Goal: Information Seeking & Learning: Learn about a topic

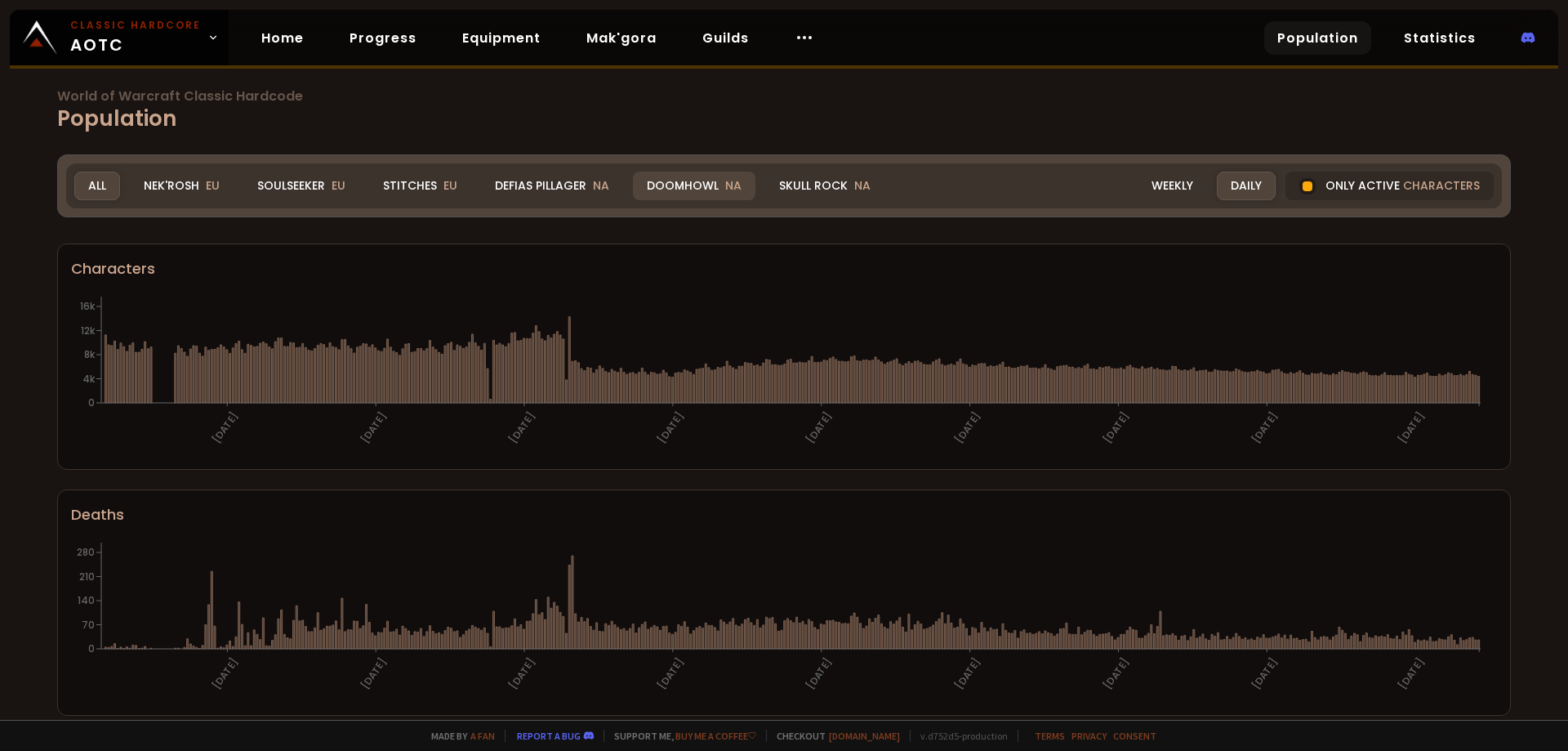
click at [670, 187] on div "Doomhowl NA" at bounding box center [694, 186] width 122 height 28
click at [670, 186] on div "Doomhowl NA" at bounding box center [694, 186] width 122 height 28
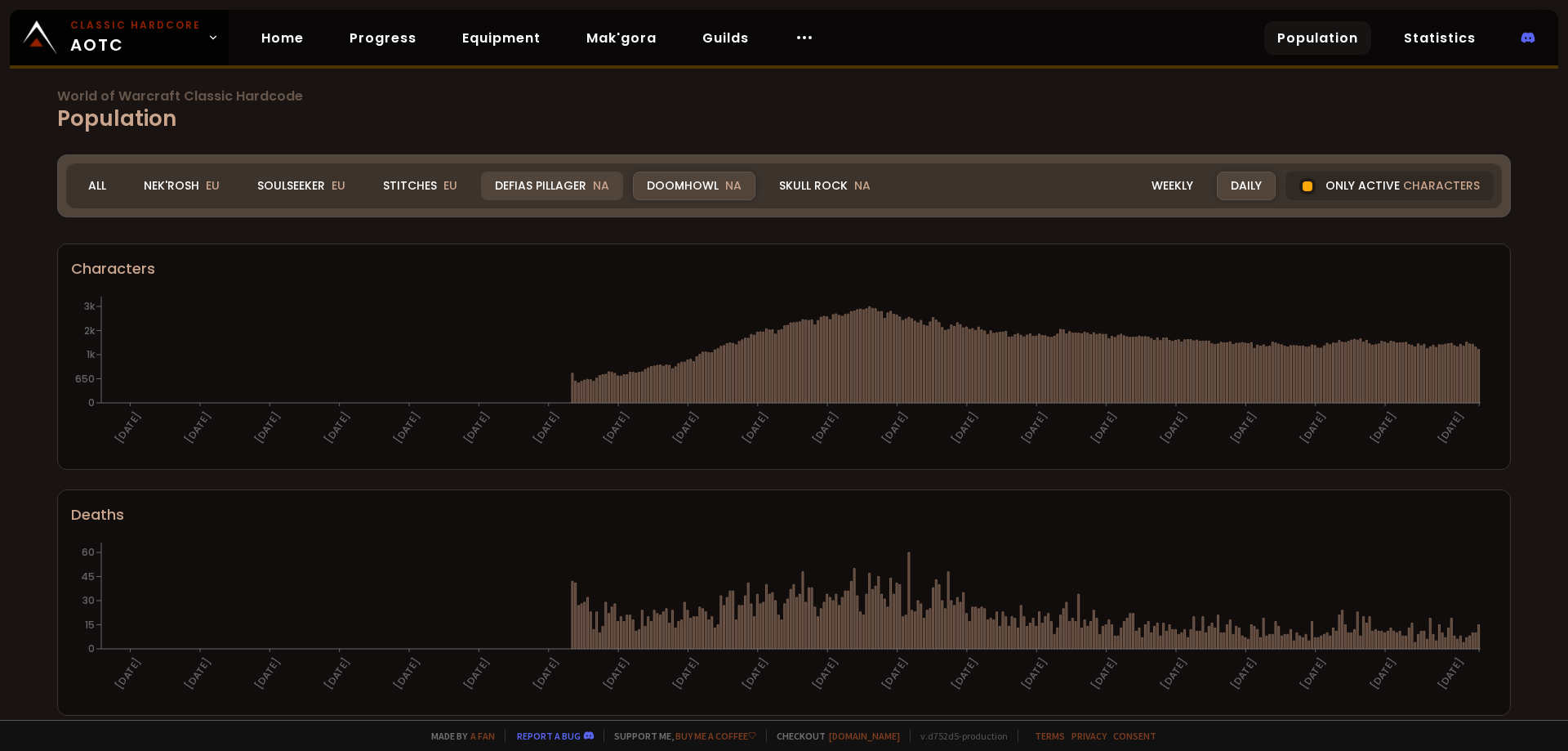
click at [598, 193] on span "NA" at bounding box center [601, 185] width 16 height 16
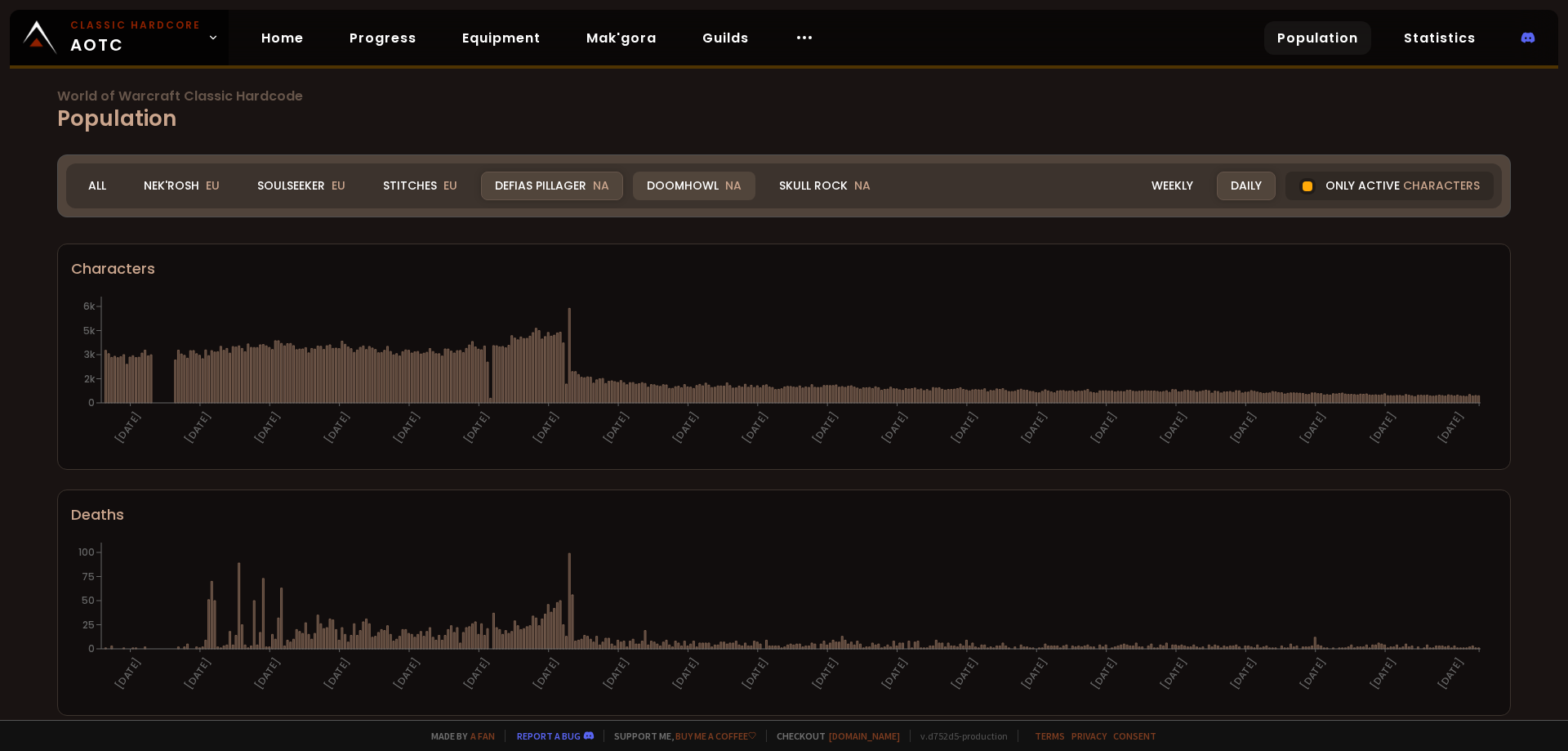
click at [684, 179] on div "Doomhowl NA" at bounding box center [694, 186] width 122 height 28
click at [696, 186] on div "Doomhowl NA" at bounding box center [694, 186] width 122 height 28
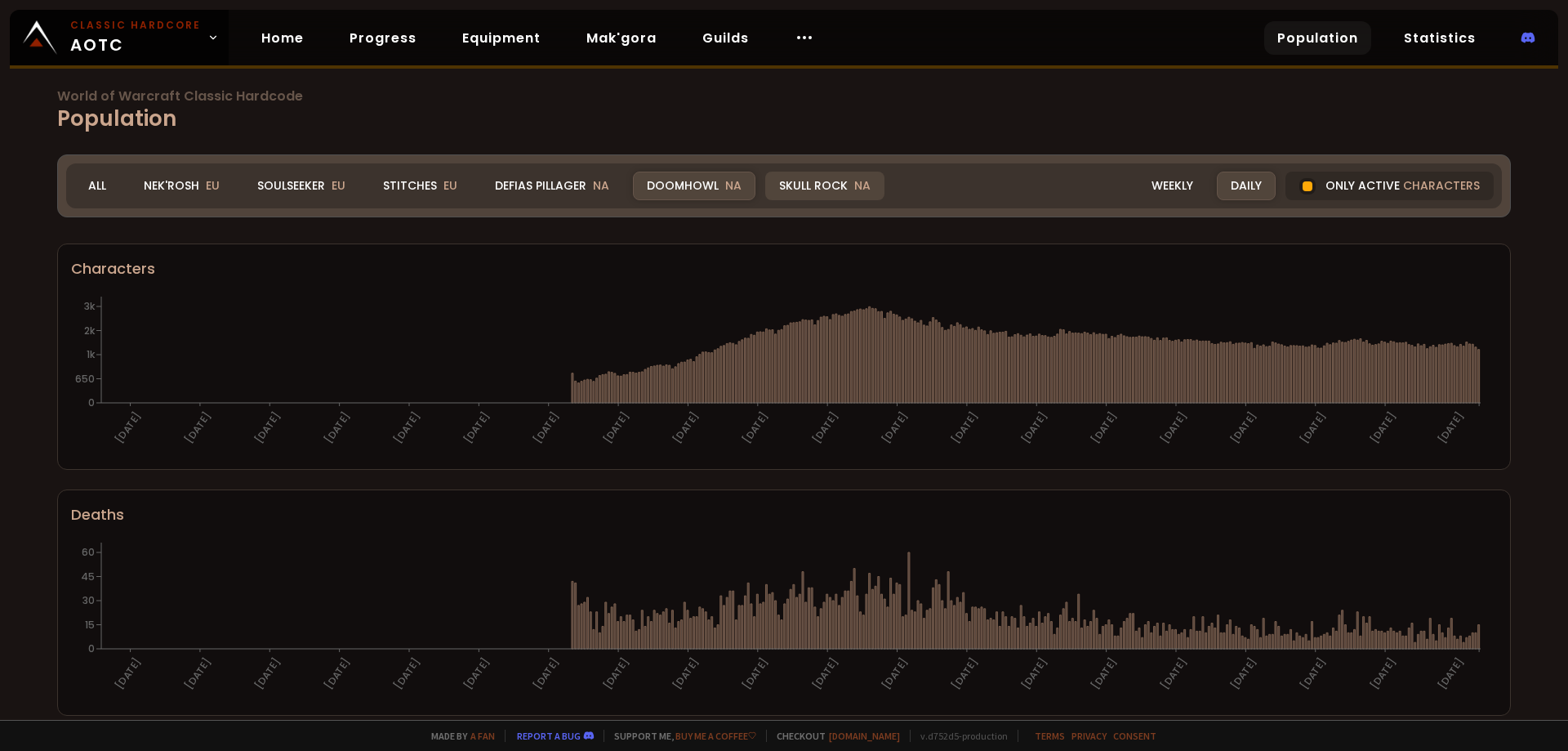
click at [807, 186] on div "Skull Rock NA" at bounding box center [824, 186] width 120 height 28
click at [833, 185] on div "Skull Rock NA" at bounding box center [824, 186] width 120 height 28
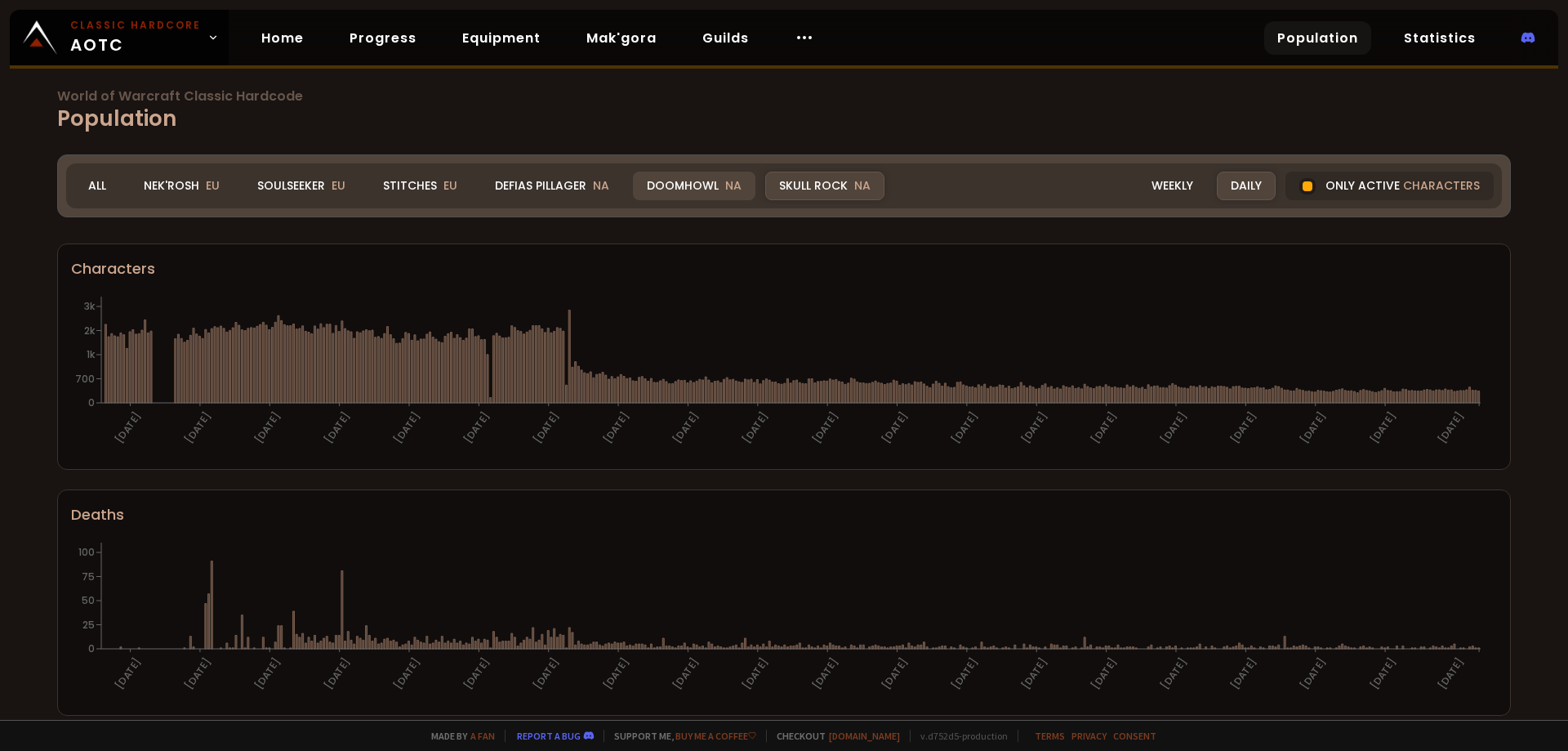
click at [687, 193] on div "Doomhowl NA" at bounding box center [694, 186] width 122 height 28
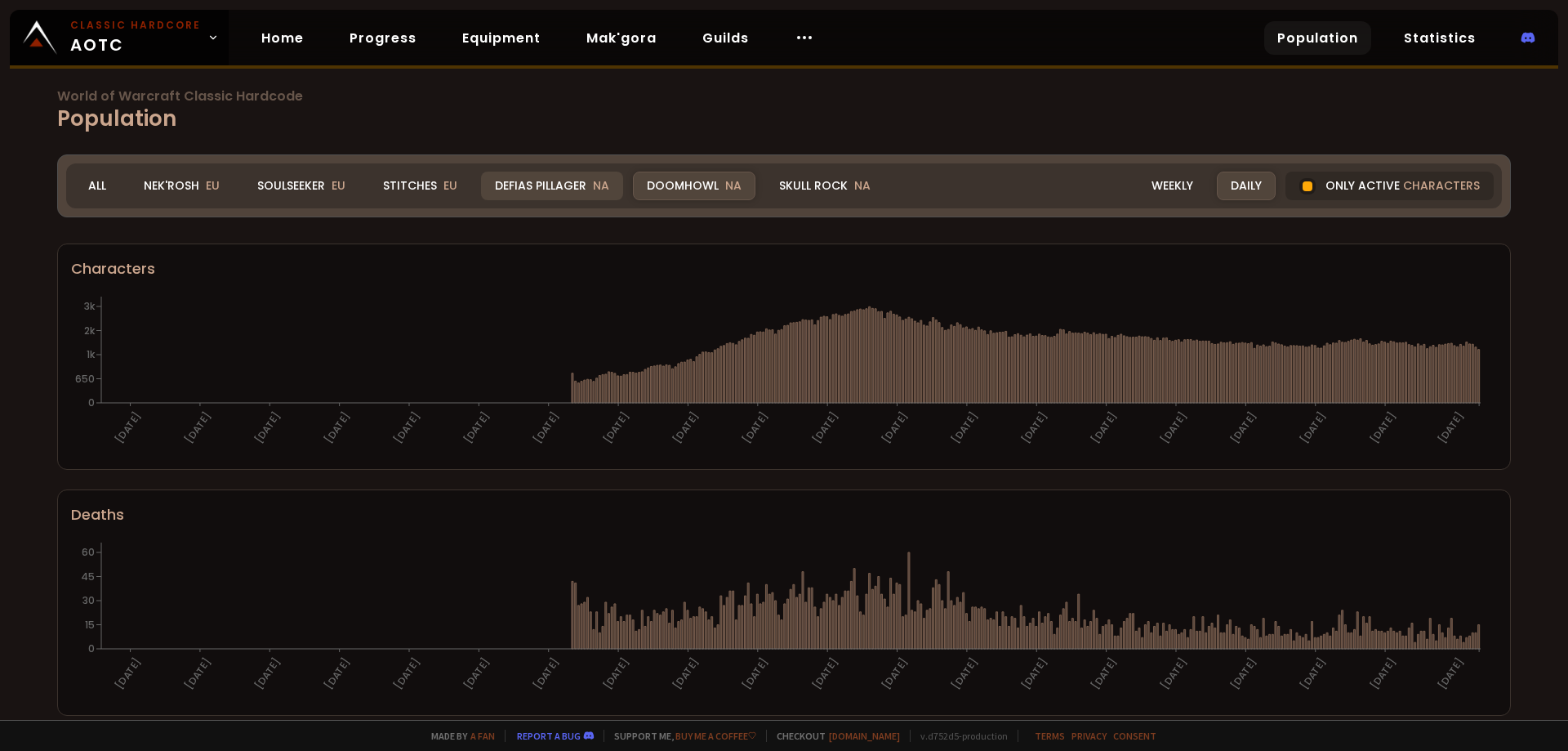
click at [552, 178] on div "Defias Pillager NA" at bounding box center [552, 186] width 143 height 28
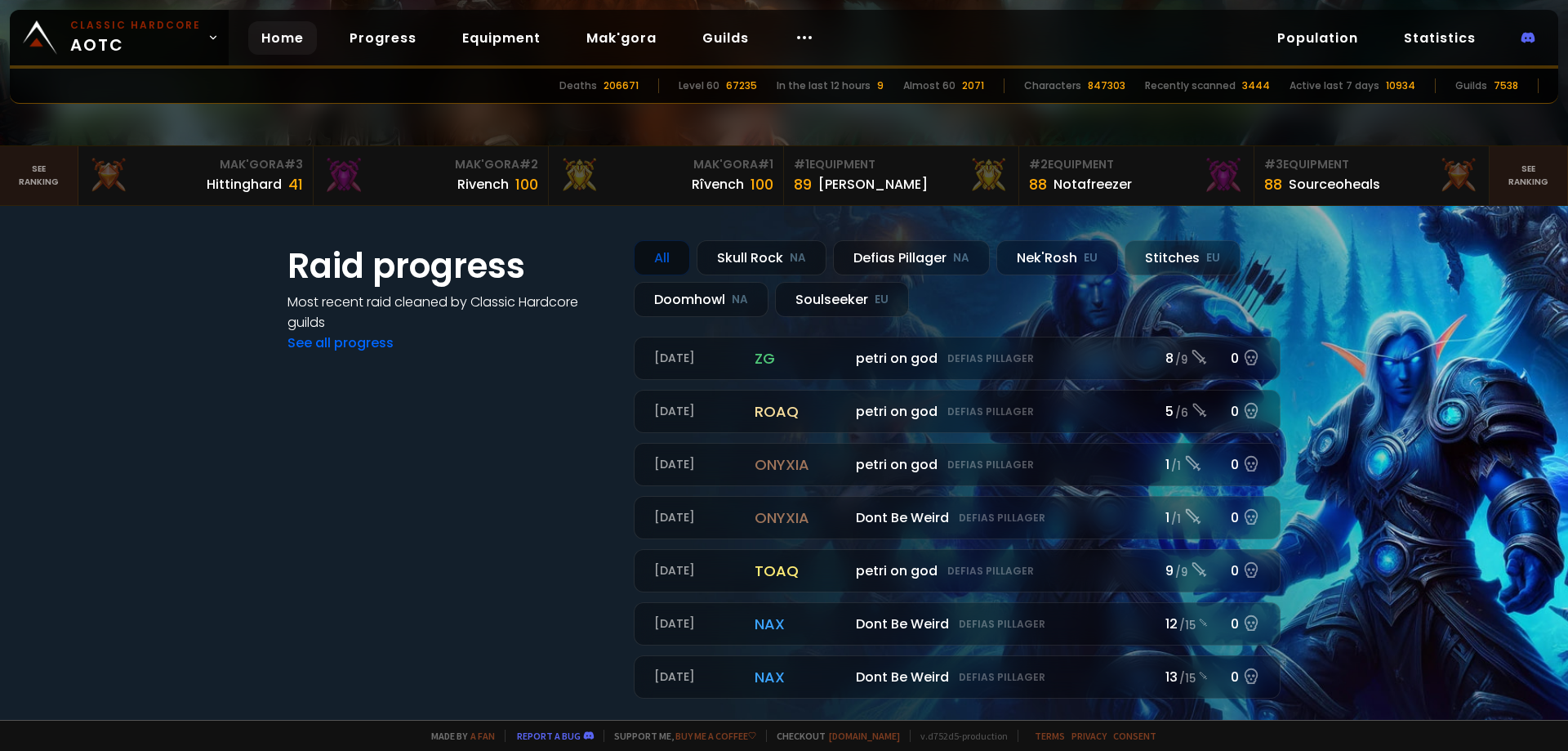
scroll to position [327, 0]
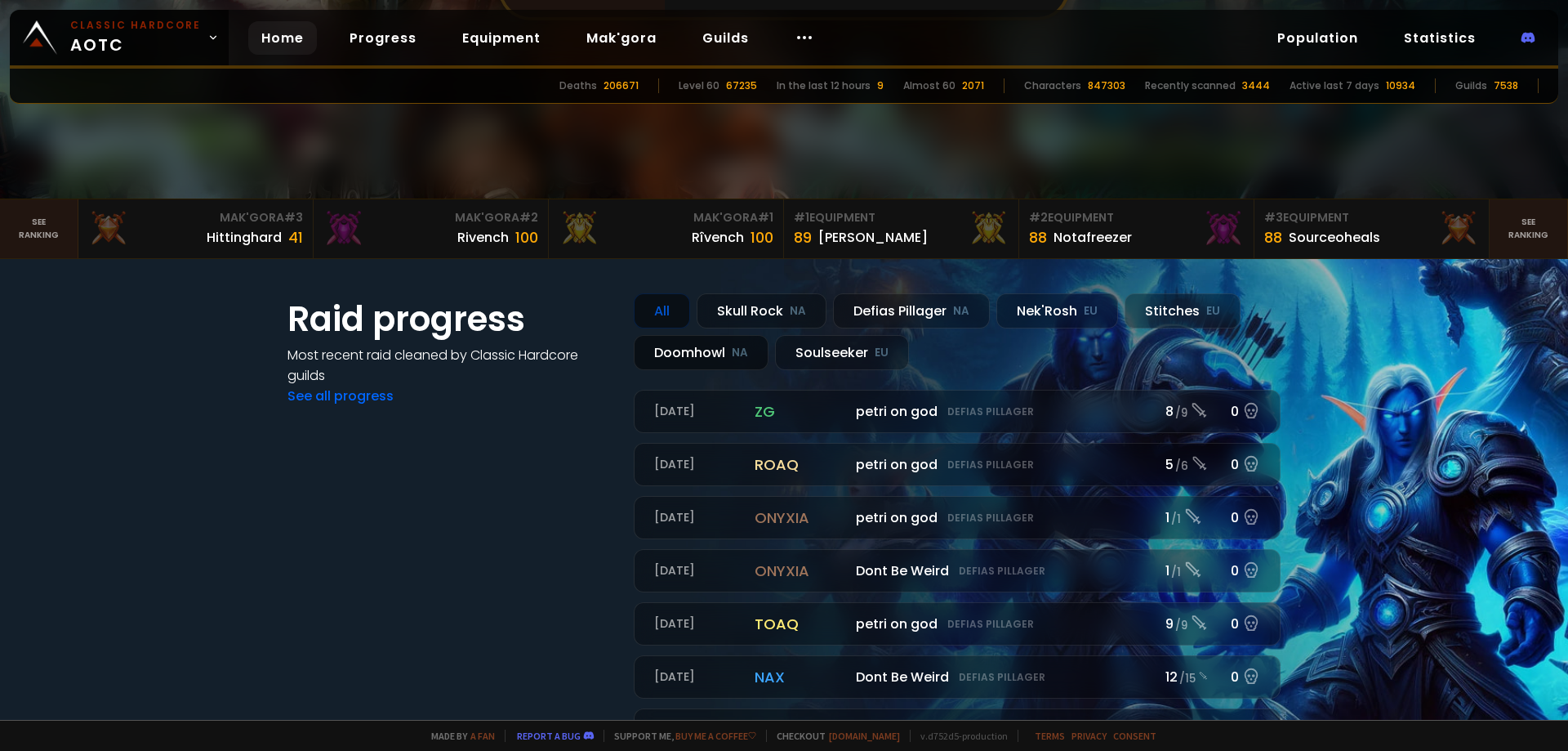
click at [721, 353] on div "Doomhowl NA" at bounding box center [701, 352] width 135 height 35
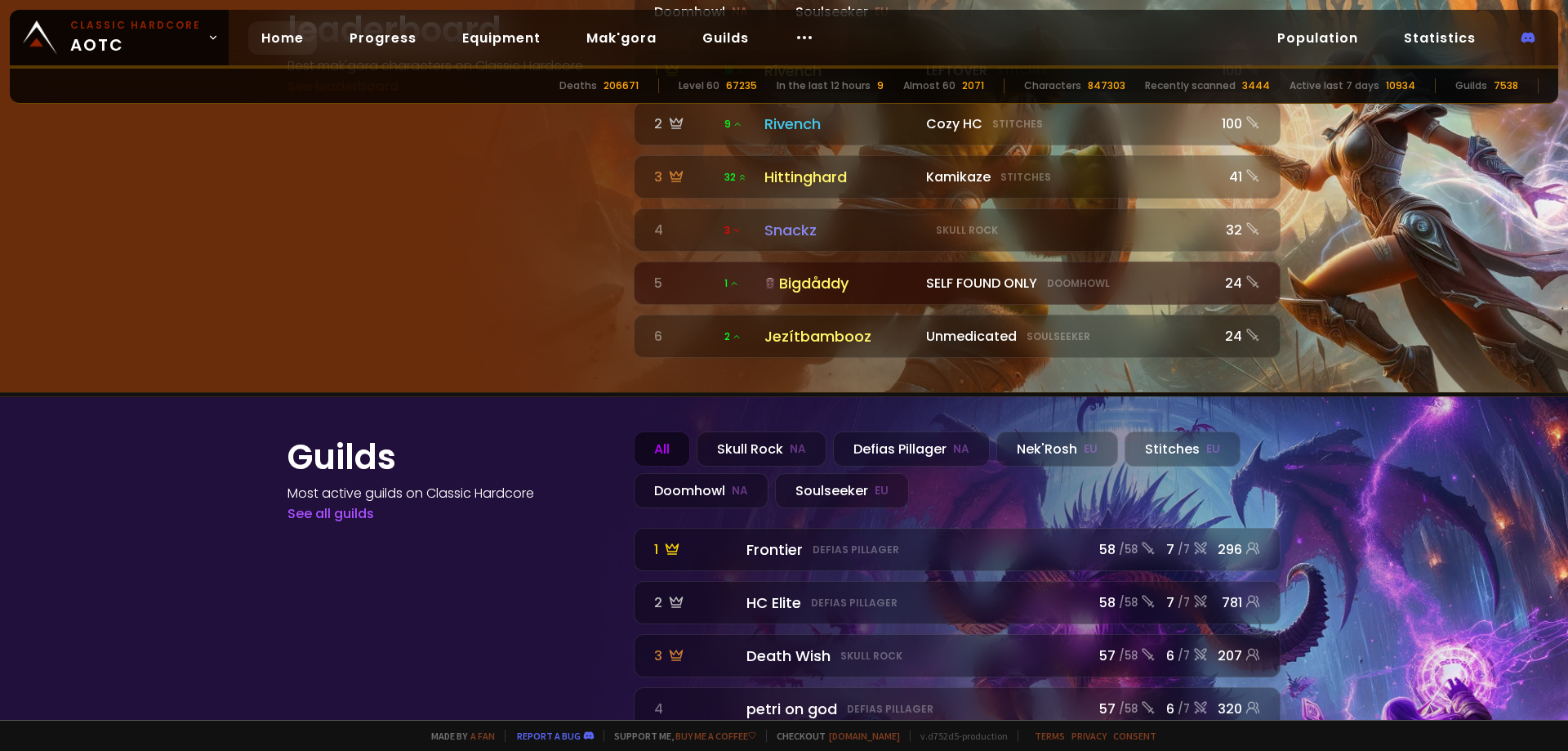
scroll to position [1809, 0]
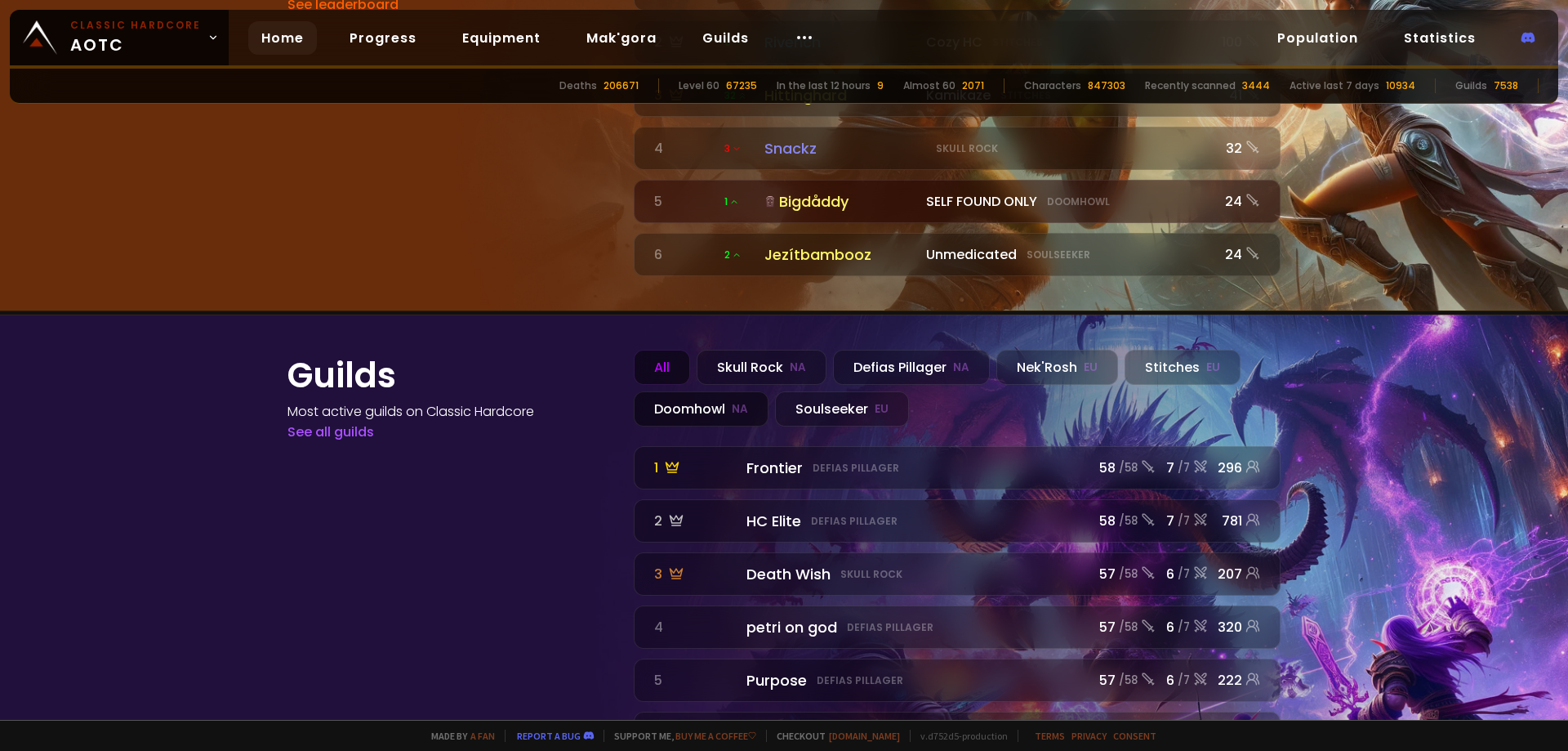
click at [709, 391] on div "Doomhowl NA" at bounding box center [701, 409] width 135 height 35
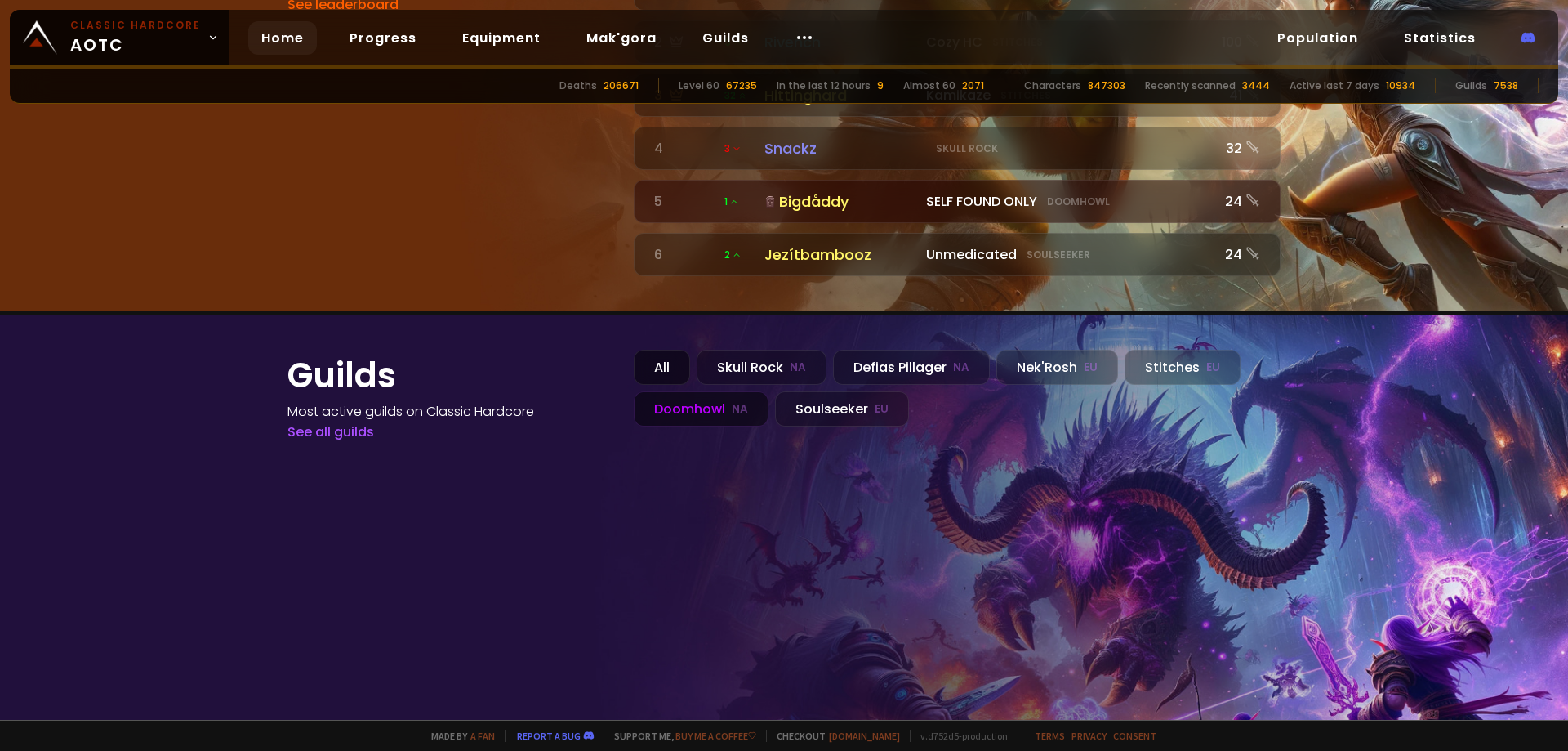
click at [661, 350] on div "All" at bounding box center [662, 368] width 57 height 35
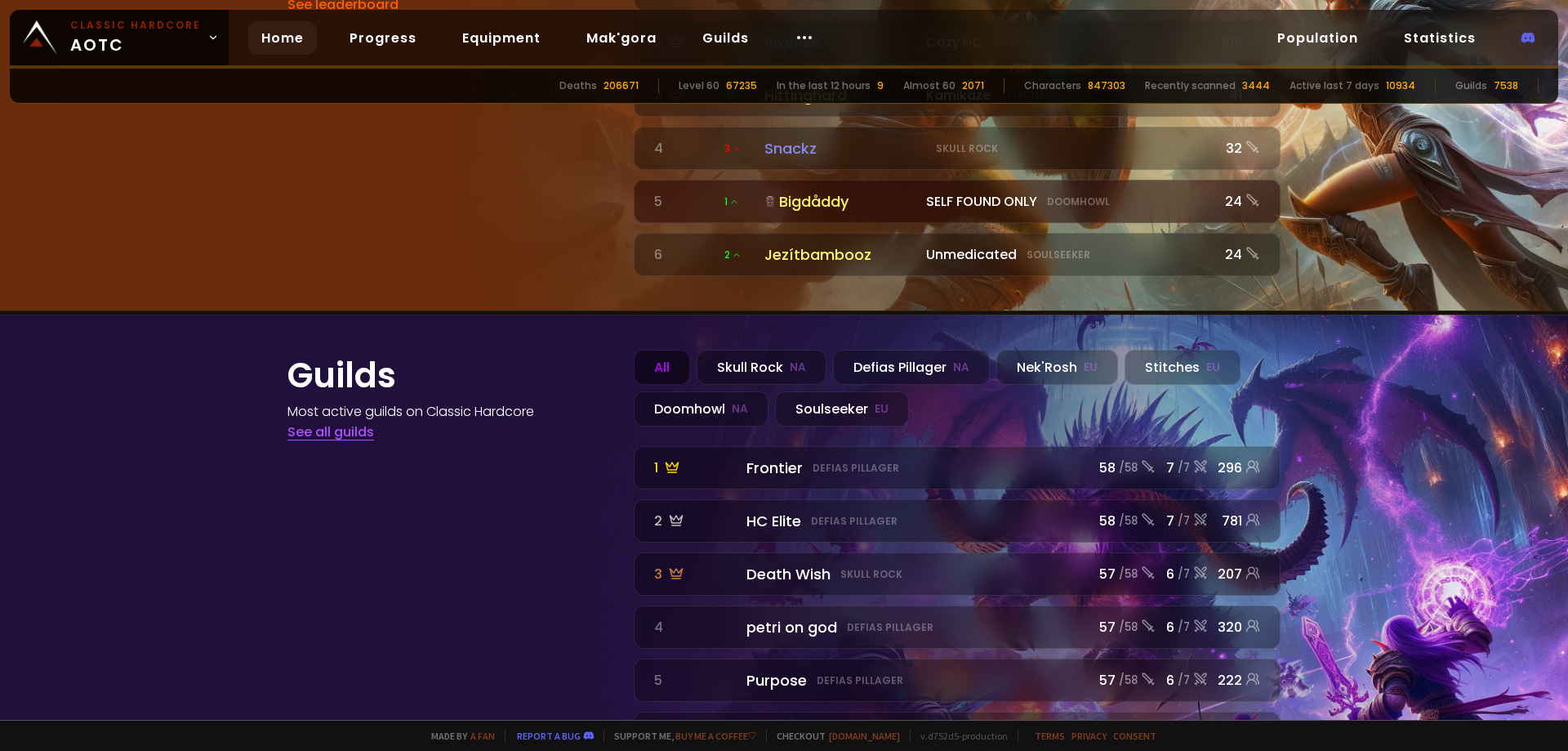
click at [324, 422] on link "See all guilds" at bounding box center [331, 431] width 87 height 19
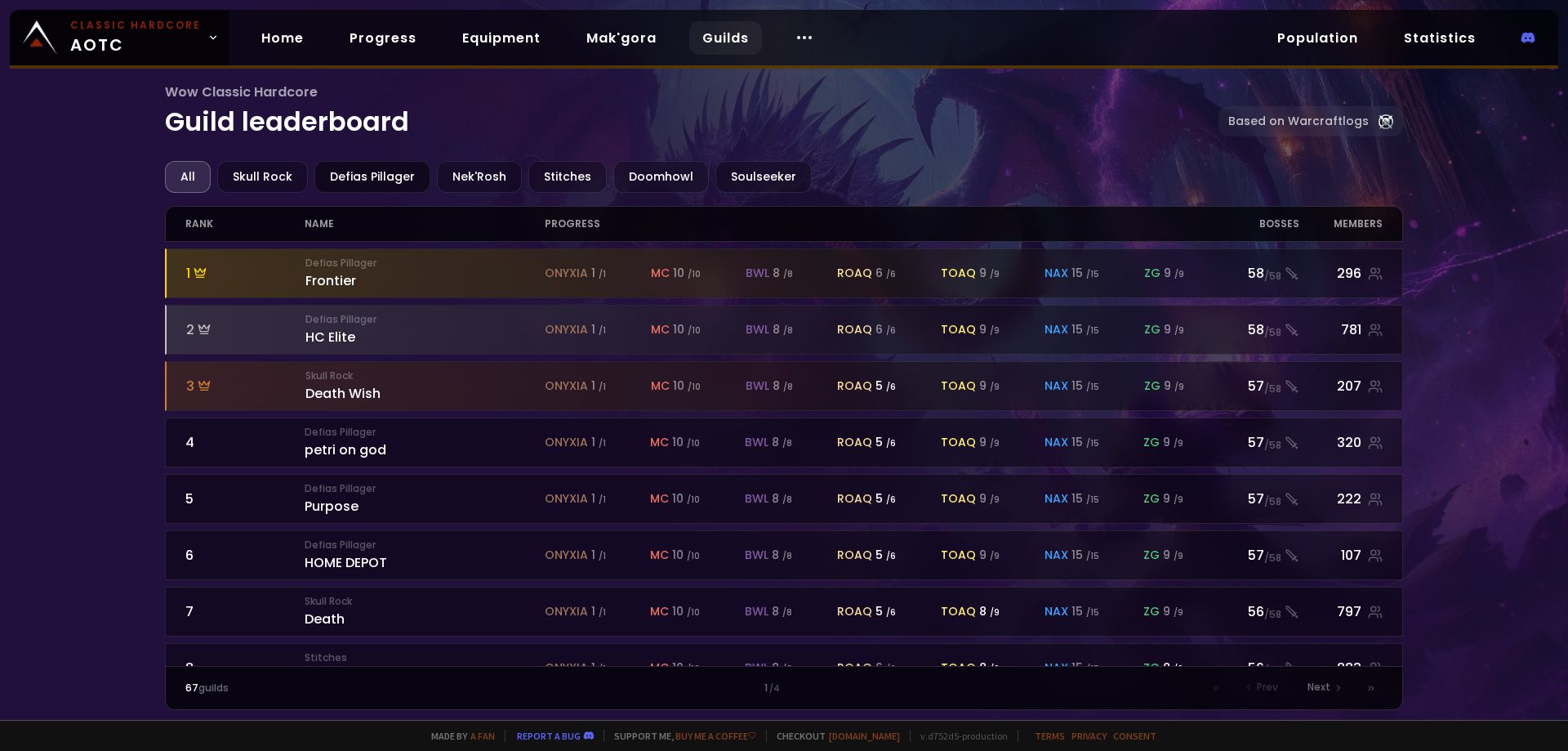
click at [353, 171] on div "Defias Pillager" at bounding box center [372, 177] width 116 height 32
click at [269, 47] on link "Home" at bounding box center [282, 38] width 69 height 34
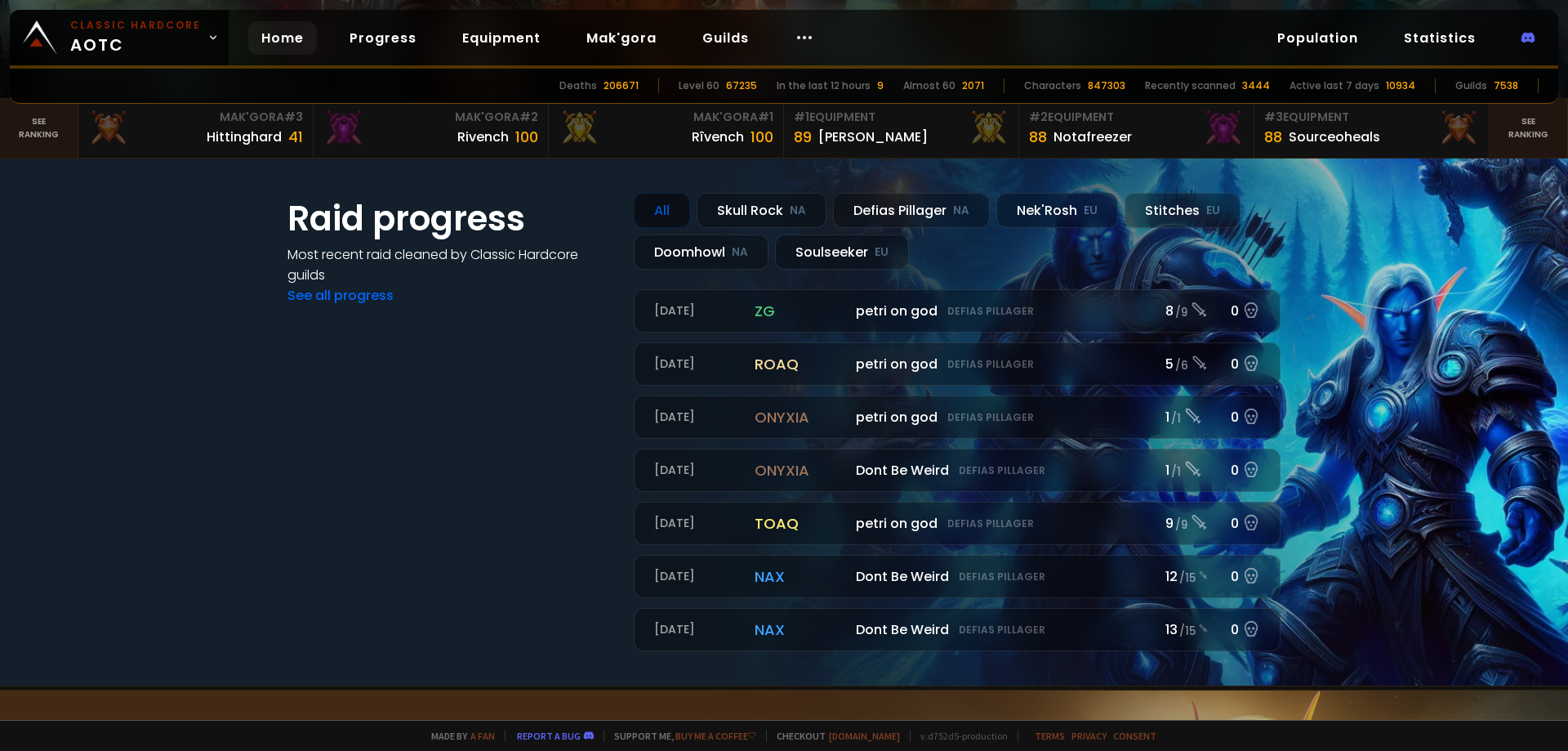
scroll to position [408, 0]
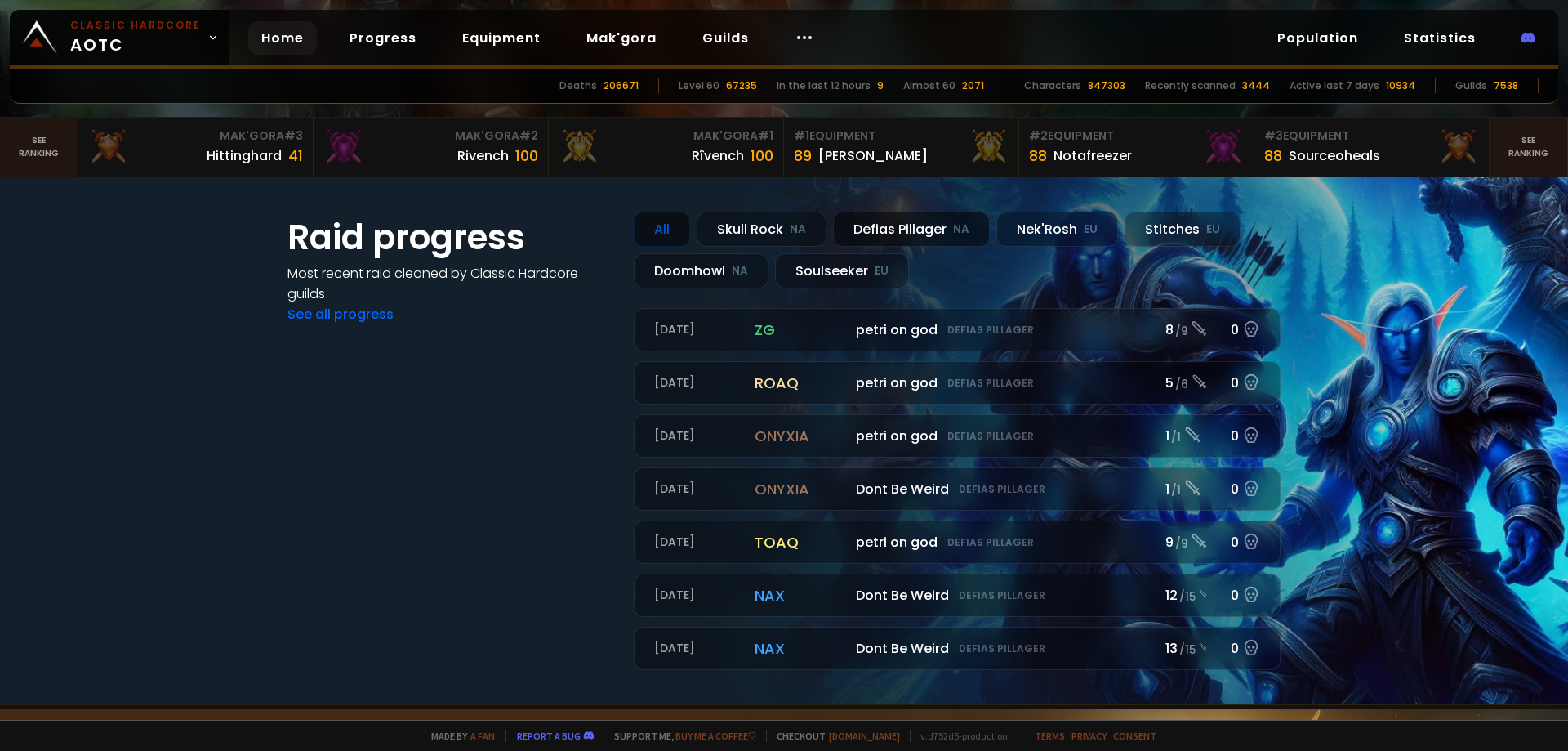
click at [922, 216] on div "Defias Pillager NA" at bounding box center [911, 229] width 157 height 35
click at [920, 228] on div "Defias Pillager NA" at bounding box center [911, 229] width 157 height 35
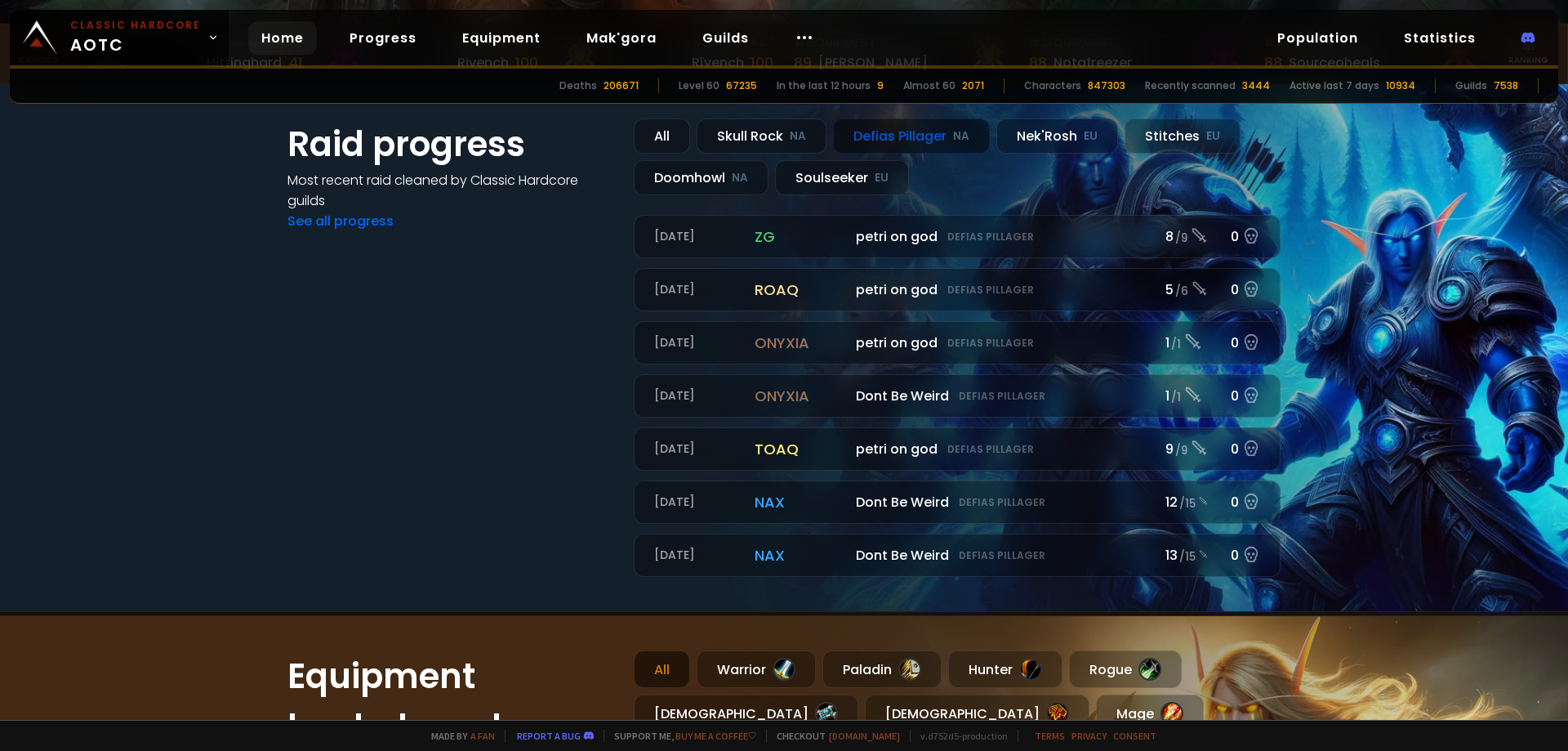
scroll to position [12, 0]
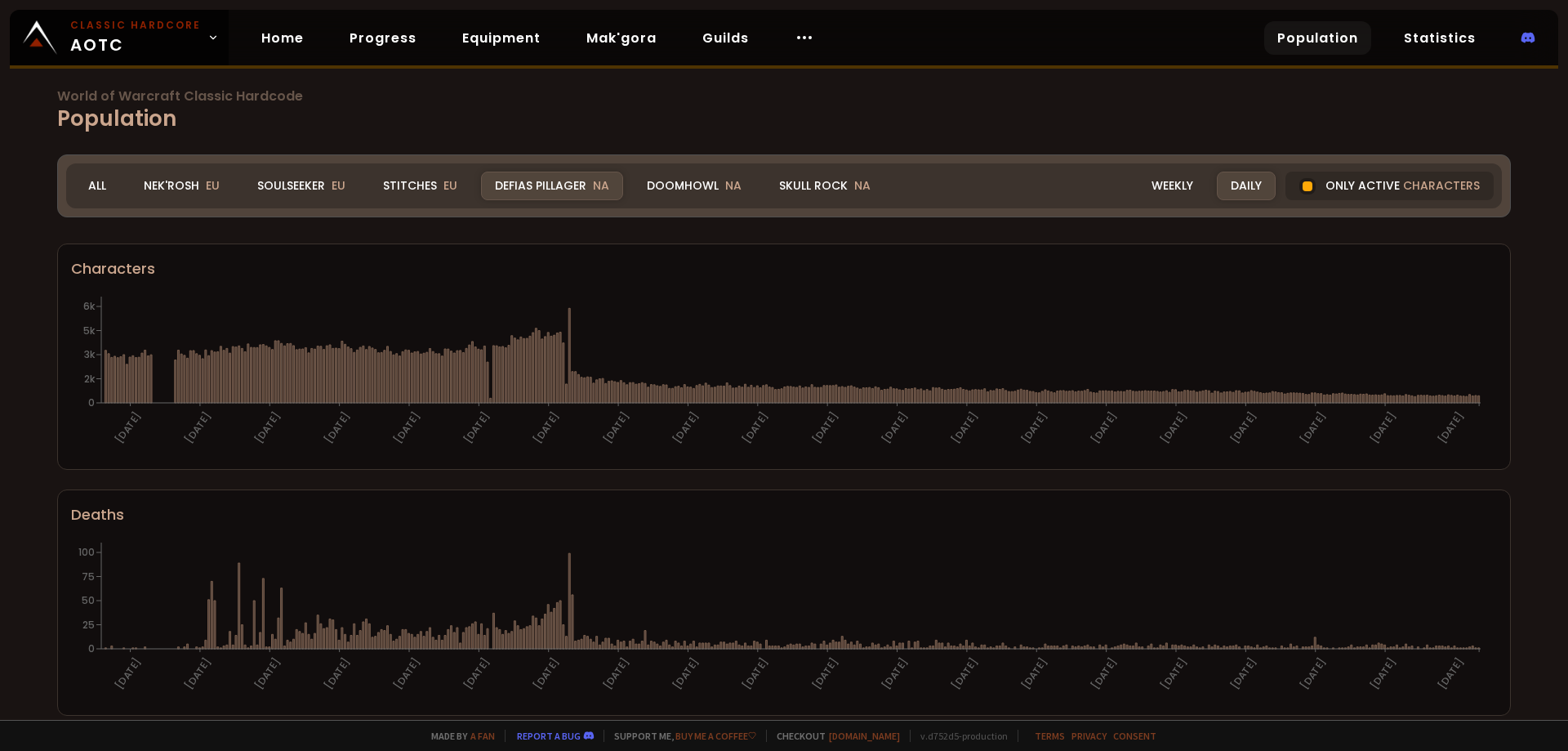
click at [701, 112] on h1 "World of Warcraft Classic Hardcode Population" at bounding box center [784, 112] width 1454 height 45
click at [691, 179] on div "Doomhowl NA" at bounding box center [694, 186] width 122 height 28
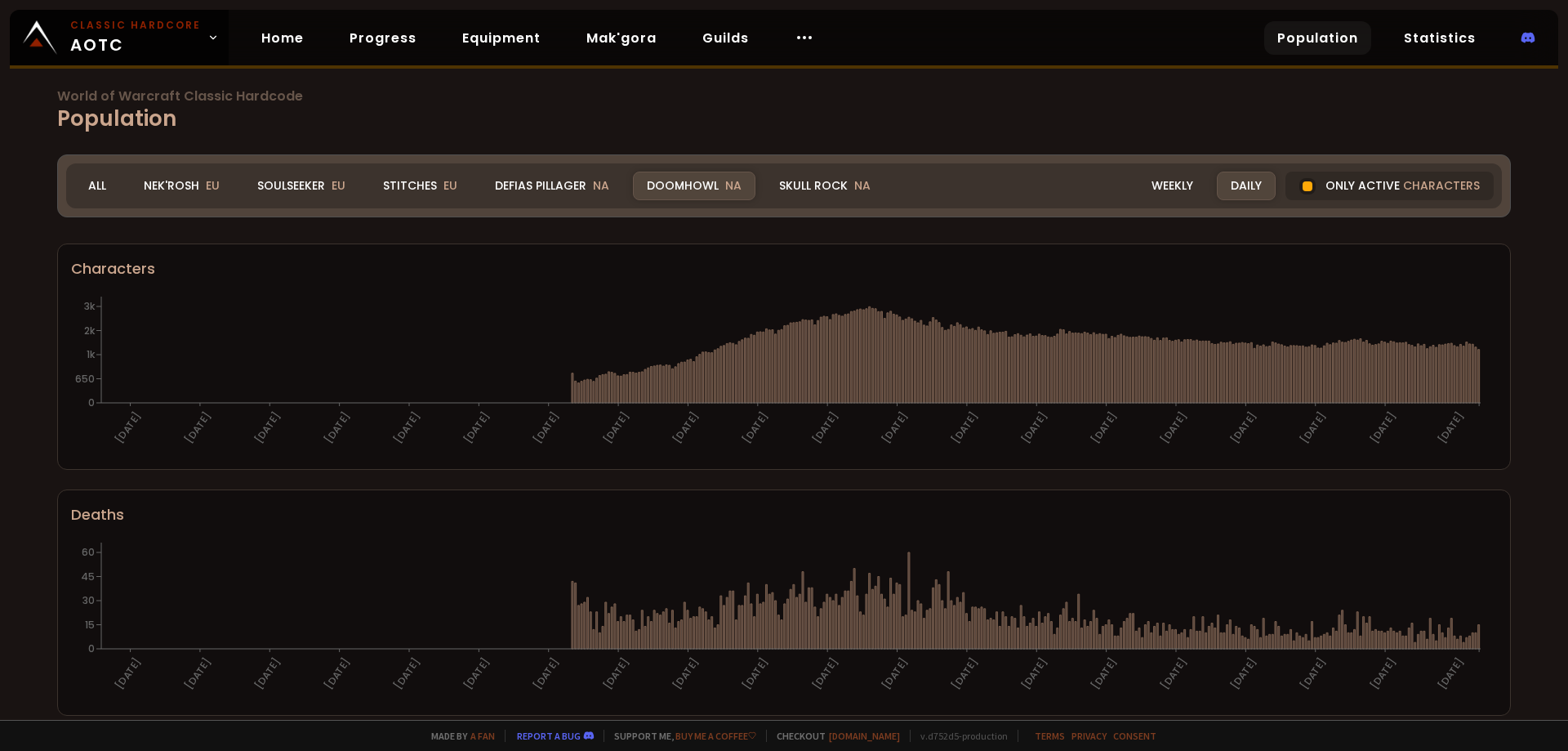
click at [23, 322] on div "World of Warcraft Classic Hardcode Population Realm Doomhowl All Nek'Rosh EU So…" at bounding box center [784, 360] width 1568 height 720
